Goal: Ask a question

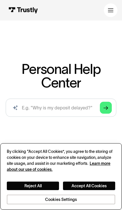
click at [78, 184] on button "Accept All Cookies" at bounding box center [89, 186] width 52 height 9
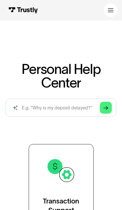
click at [110, 11] on icon at bounding box center [111, 10] width 6 height 6
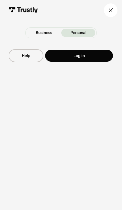
click at [110, 11] on icon at bounding box center [111, 11] width 4 height 2
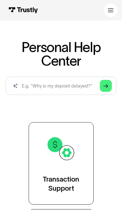
scroll to position [22, 0]
click at [113, 12] on icon at bounding box center [111, 10] width 6 height 6
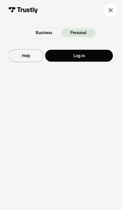
click at [109, 7] on icon at bounding box center [111, 10] width 6 height 6
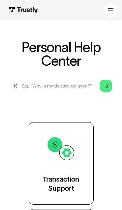
click at [44, 89] on input "search" at bounding box center [61, 86] width 111 height 18
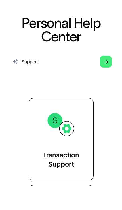
type input "Support"
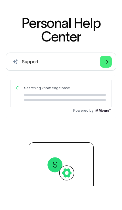
scroll to position [46, 0]
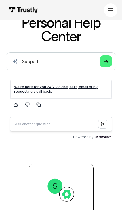
click at [20, 91] on link "We’re here for you 24/7 via chat, text, email or by requesting a call back." at bounding box center [56, 89] width 84 height 9
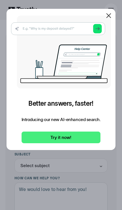
click at [110, 17] on icon at bounding box center [108, 15] width 5 height 5
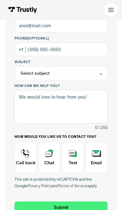
scroll to position [93, 0]
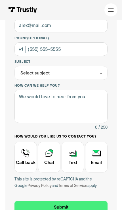
click at [27, 161] on div "Contact Trustly Support" at bounding box center [26, 157] width 22 height 31
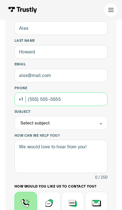
click at [88, 100] on input "Phone (Optional)" at bounding box center [62, 99] width 94 height 14
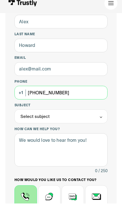
scroll to position [41, 0]
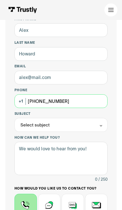
type input "(972) 598-5162"
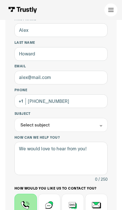
click at [91, 122] on div "Select subject" at bounding box center [62, 125] width 94 height 14
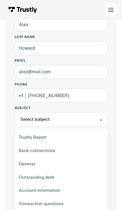
scroll to position [46, 0]
click at [74, 205] on div "Contact Trustly Support" at bounding box center [60, 203] width 89 height 13
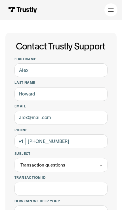
scroll to position [0, 0]
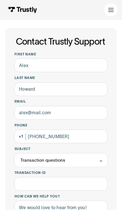
click at [80, 166] on div "Transaction questions" at bounding box center [62, 160] width 94 height 14
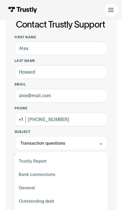
click at [72, 189] on div "Contact Trustly Support" at bounding box center [60, 187] width 89 height 13
type input "*******"
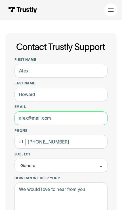
click at [88, 122] on input "Email" at bounding box center [62, 118] width 94 height 14
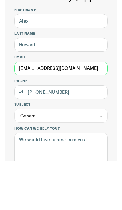
type input "c2da7316@gmail.com"
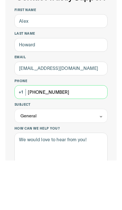
click at [98, 135] on input "(972) 598-5162" at bounding box center [62, 142] width 94 height 14
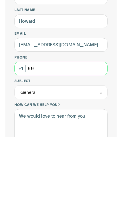
type input "9"
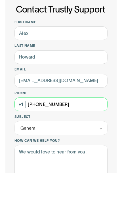
type input "(972) 598-5162"
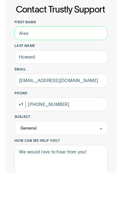
click at [102, 64] on input "First name" at bounding box center [62, 71] width 94 height 14
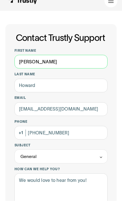
type input "Justun"
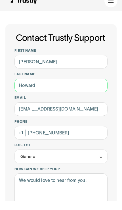
click at [92, 88] on input "Last name" at bounding box center [62, 95] width 94 height 14
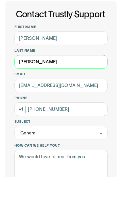
type input "Peters"
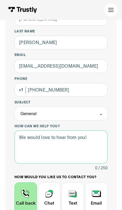
click at [88, 139] on textarea "How can we help you?" at bounding box center [62, 147] width 94 height 33
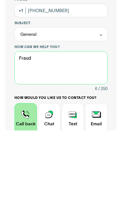
click at [97, 131] on textarea "Fraud" at bounding box center [62, 147] width 94 height 33
click at [95, 131] on textarea "Fraud" at bounding box center [62, 147] width 94 height 33
type textarea "W"
type textarea "U"
type textarea "W"
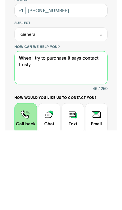
type textarea "When I try to purchase it says contact trusty"
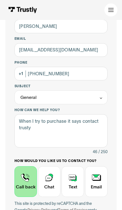
scroll to position [78, 0]
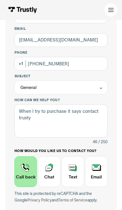
type input "+19725985162"
